Goal: Information Seeking & Learning: Compare options

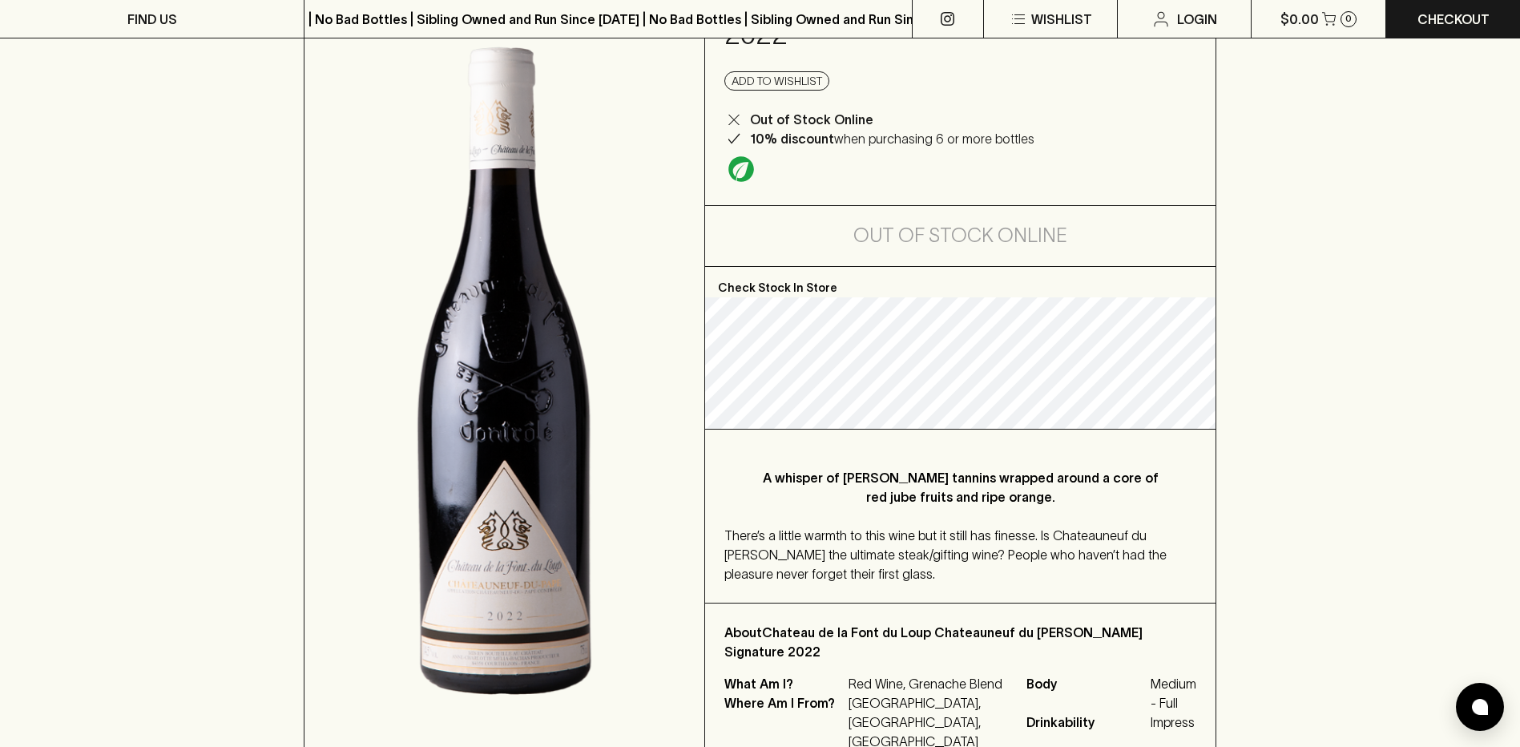
scroll to position [240, 0]
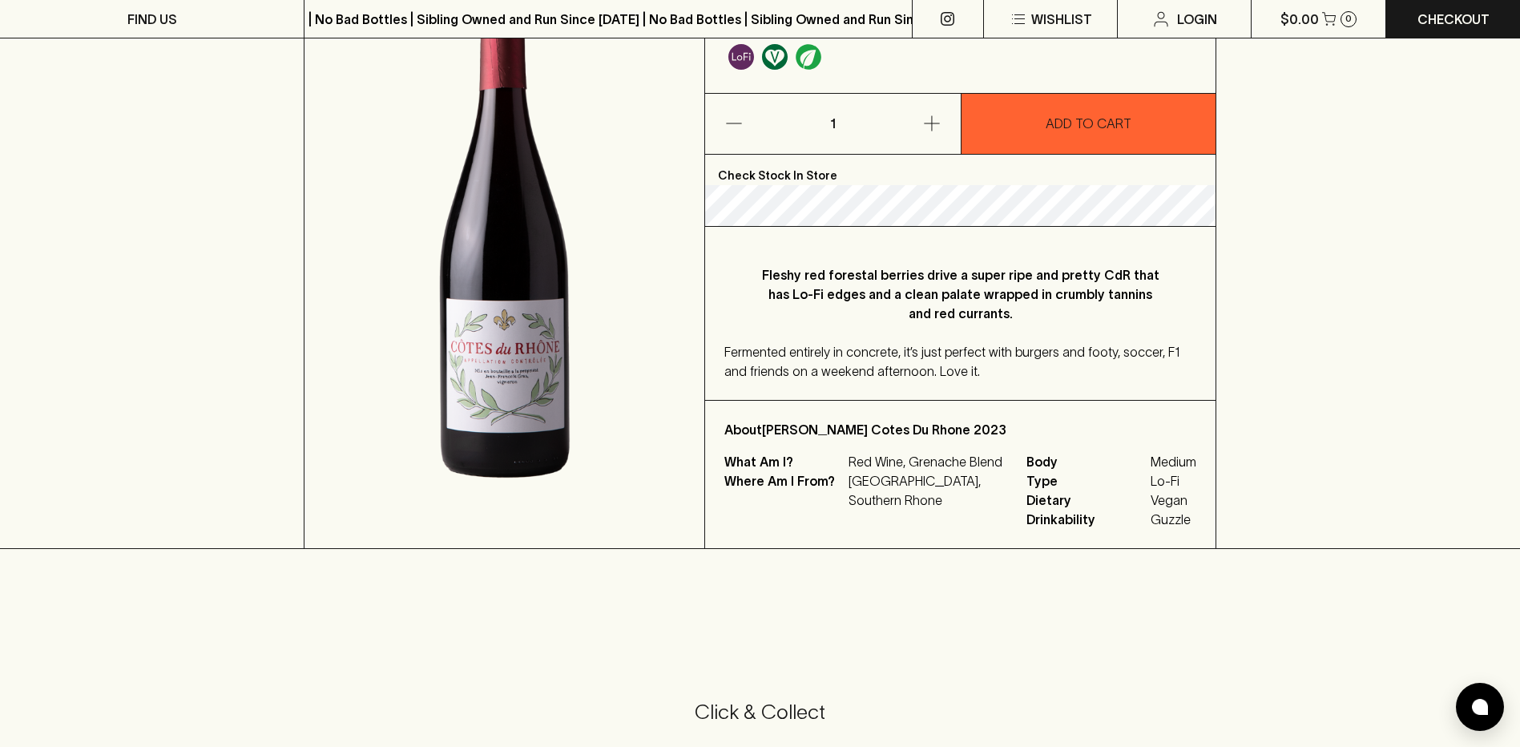
scroll to position [240, 0]
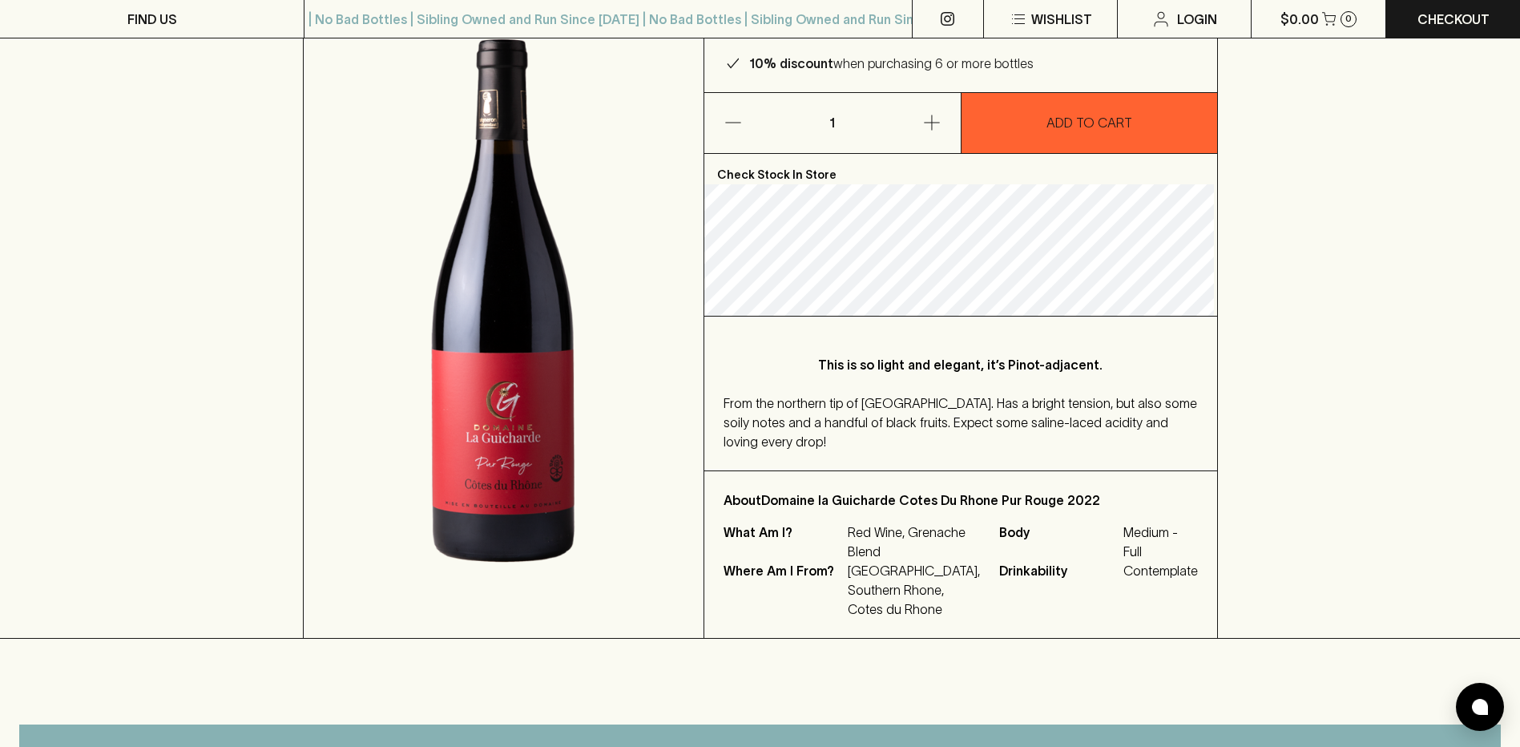
scroll to position [240, 0]
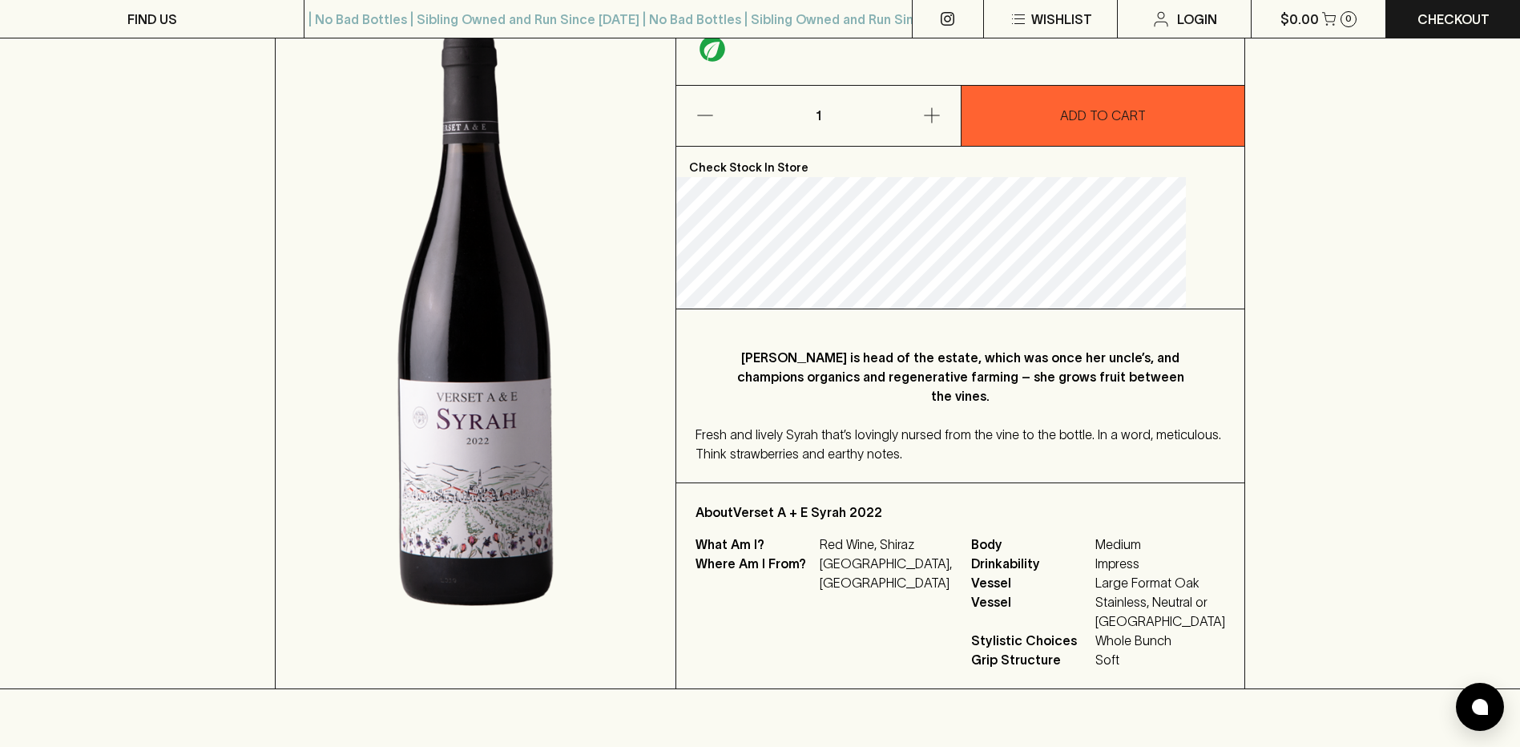
scroll to position [240, 0]
